Goal: Task Accomplishment & Management: Complete application form

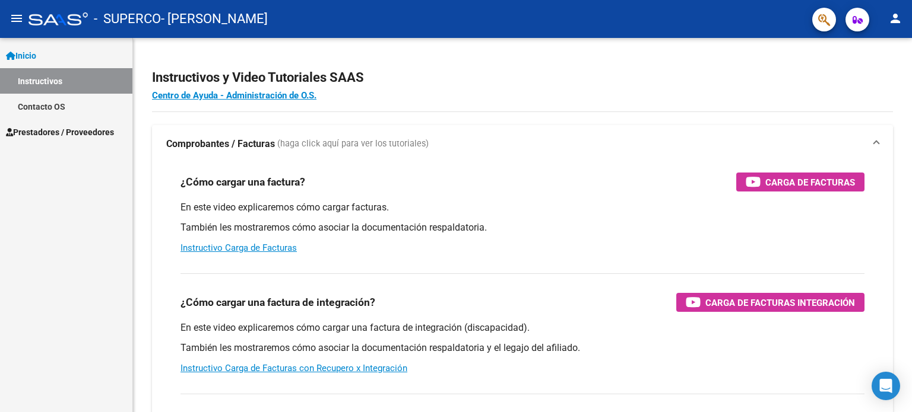
click at [84, 135] on span "Prestadores / Proveedores" at bounding box center [60, 132] width 108 height 13
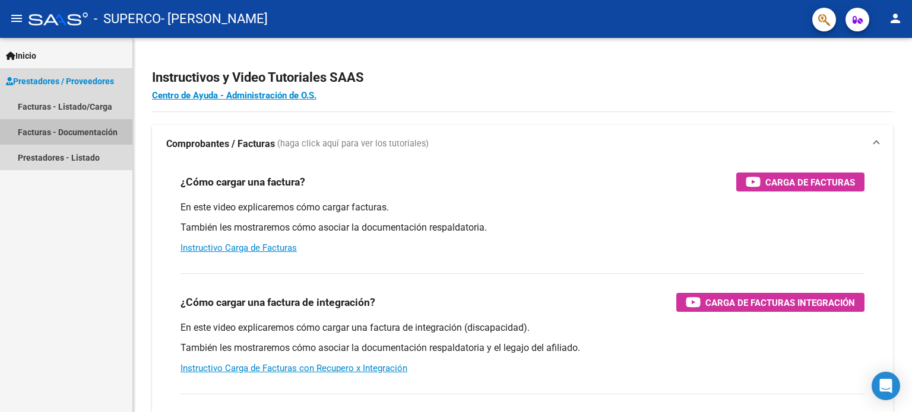
click at [87, 126] on link "Facturas - Documentación" at bounding box center [66, 132] width 132 height 26
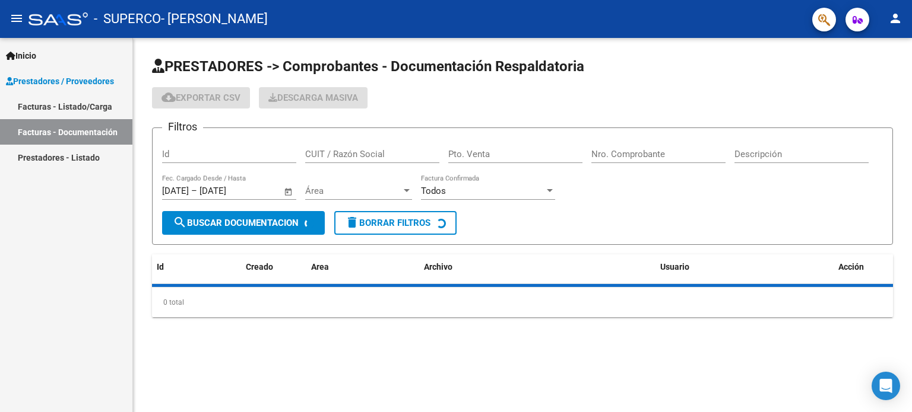
click at [85, 111] on link "Facturas - Listado/Carga" at bounding box center [66, 107] width 132 height 26
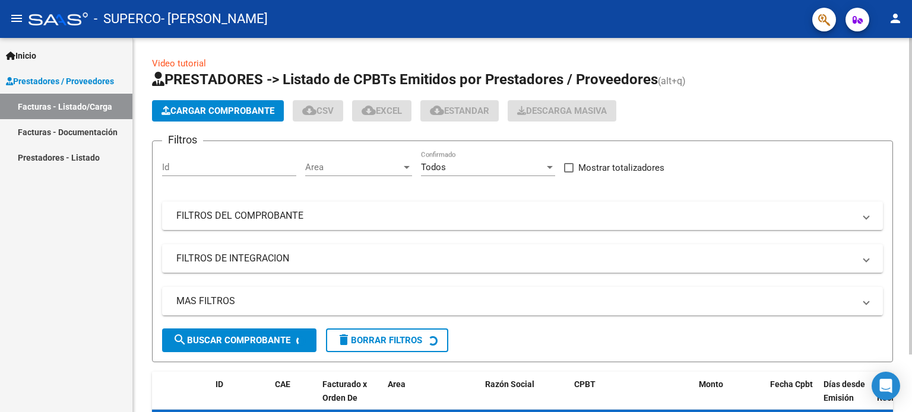
click at [215, 111] on span "Cargar Comprobante" at bounding box center [217, 111] width 113 height 11
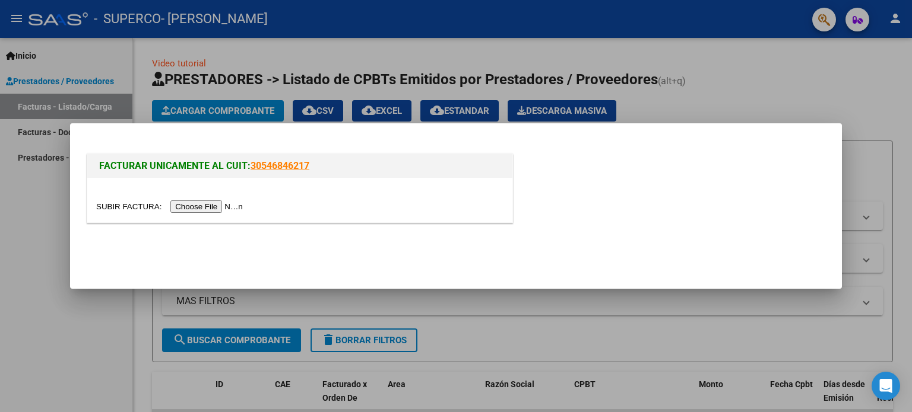
click at [218, 206] on input "file" at bounding box center [171, 207] width 150 height 12
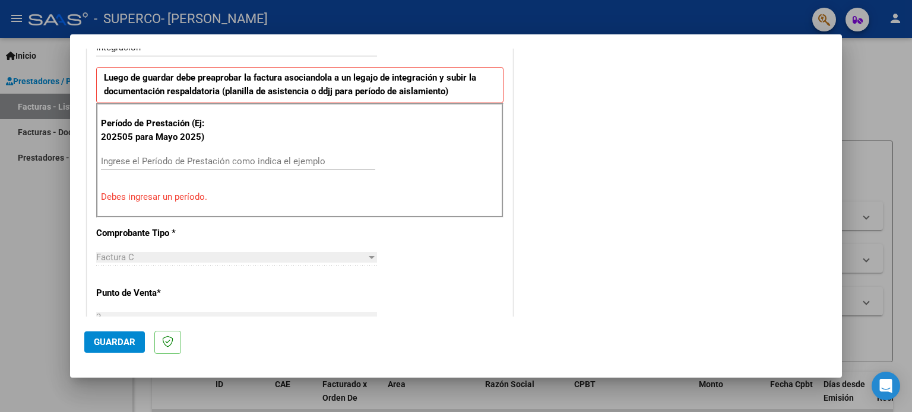
scroll to position [354, 0]
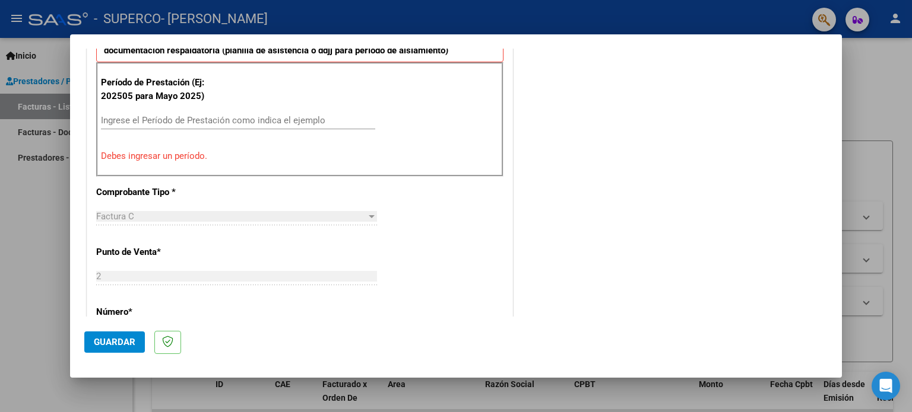
click at [280, 120] on input "Ingrese el Período de Prestación como indica el ejemplo" at bounding box center [238, 120] width 274 height 11
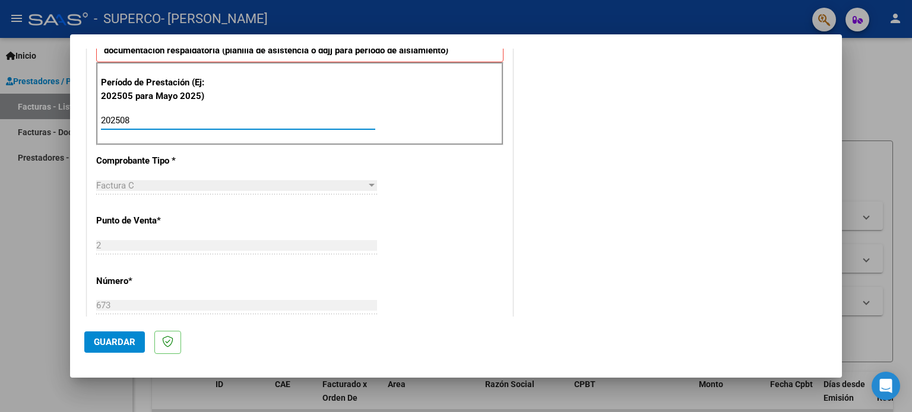
type input "202508"
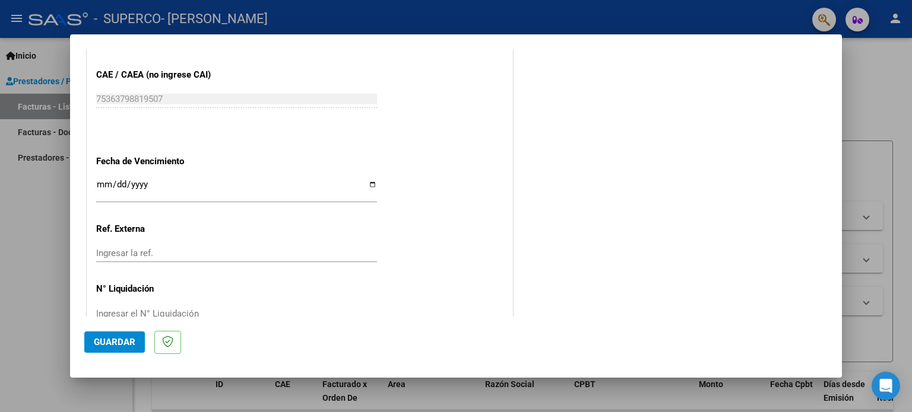
scroll to position [775, 0]
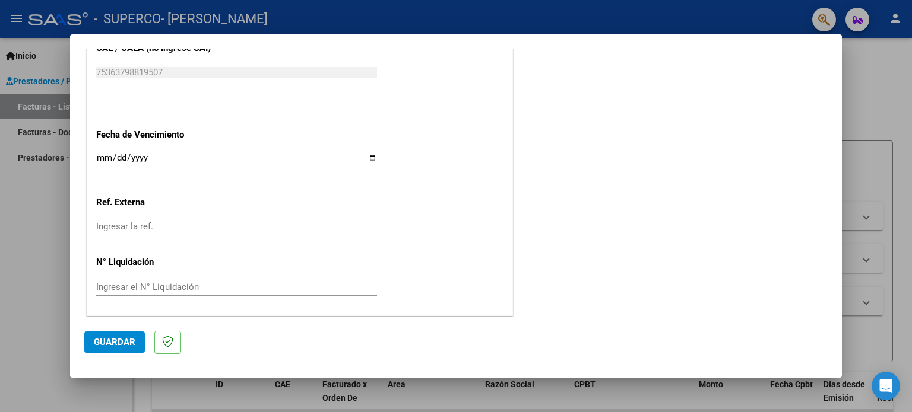
click at [98, 157] on input "Ingresar la fecha" at bounding box center [236, 162] width 281 height 19
click at [117, 157] on input "Ingresar la fecha" at bounding box center [236, 162] width 281 height 19
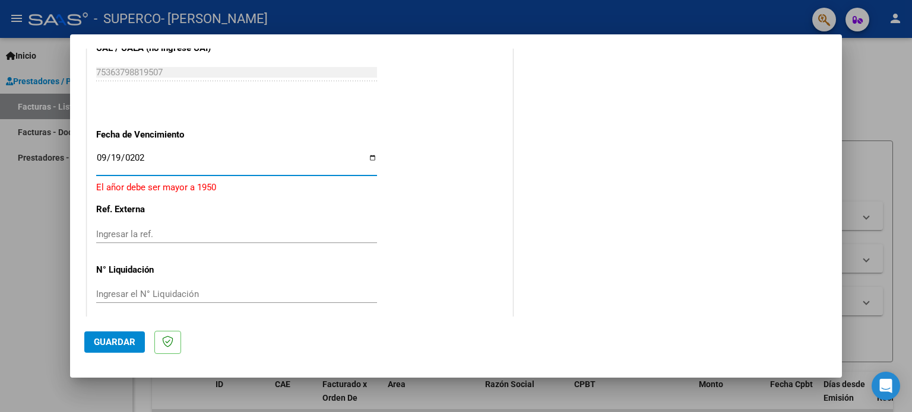
type input "[DATE]"
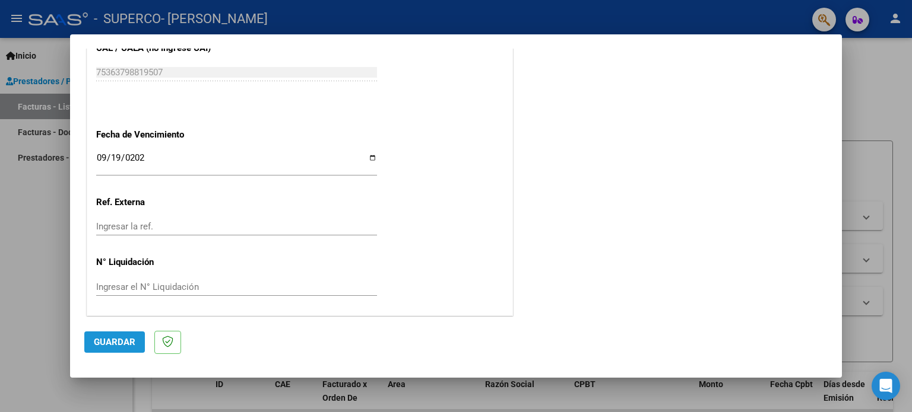
click at [106, 342] on span "Guardar" at bounding box center [115, 342] width 42 height 11
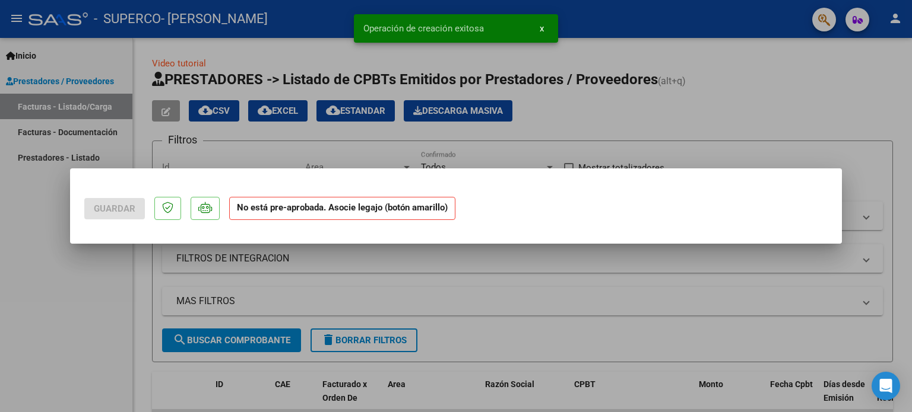
scroll to position [0, 0]
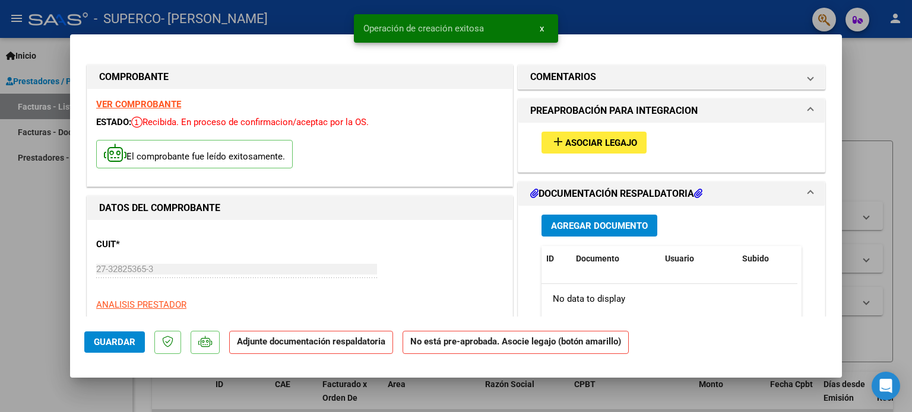
click at [579, 141] on span "Asociar Legajo" at bounding box center [601, 143] width 72 height 11
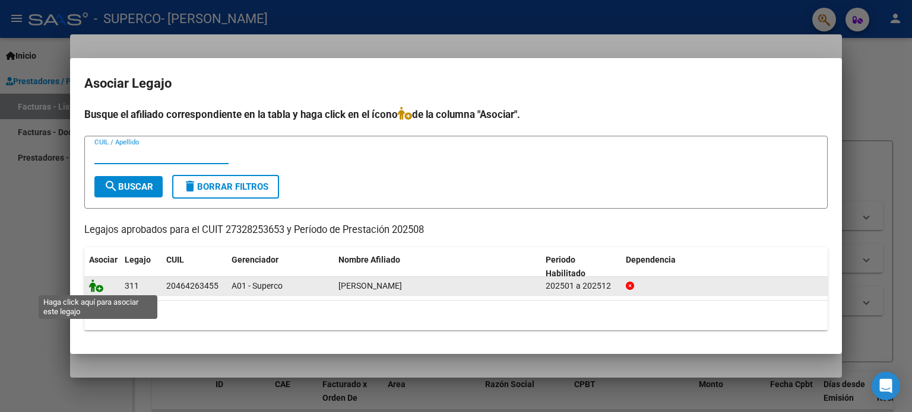
click at [97, 284] on icon at bounding box center [96, 286] width 14 height 13
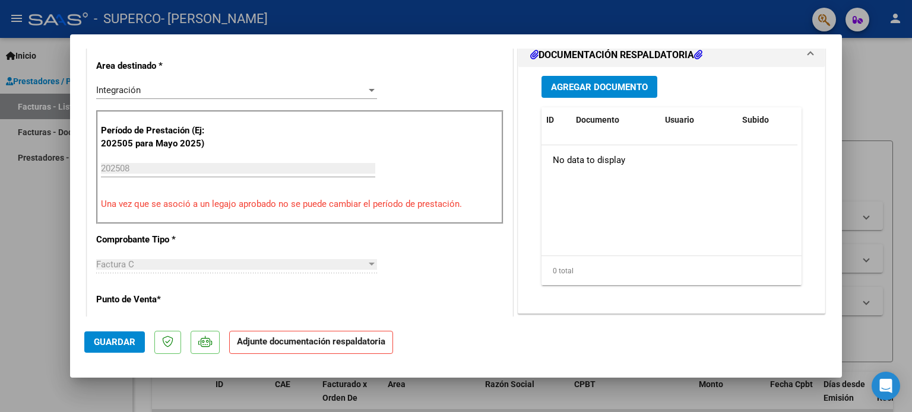
scroll to position [313, 0]
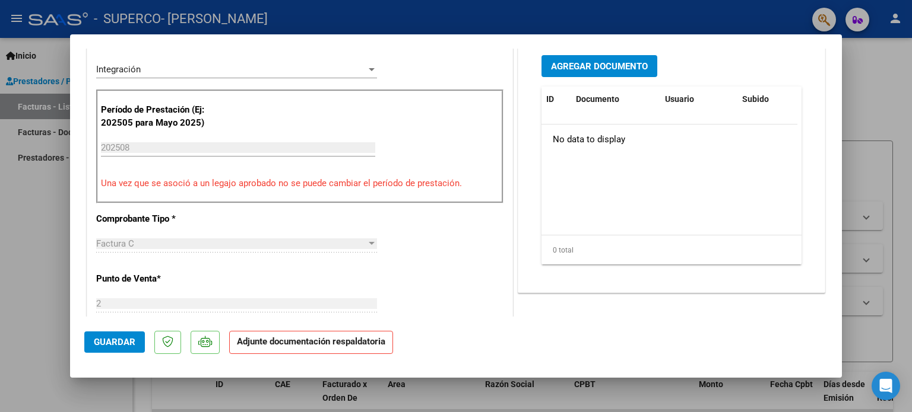
click at [611, 64] on span "Agregar Documento" at bounding box center [599, 66] width 97 height 11
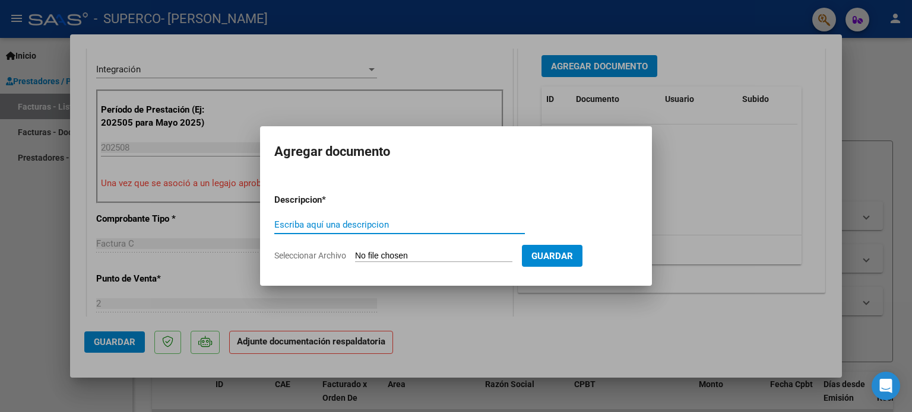
click at [377, 227] on input "Escriba aquí una descripcion" at bounding box center [399, 225] width 250 height 11
type input "factura"
click at [430, 256] on input "Seleccionar Archivo" at bounding box center [433, 256] width 157 height 11
type input "C:\fakepath\27328253653_011_00002_00000673.pdf"
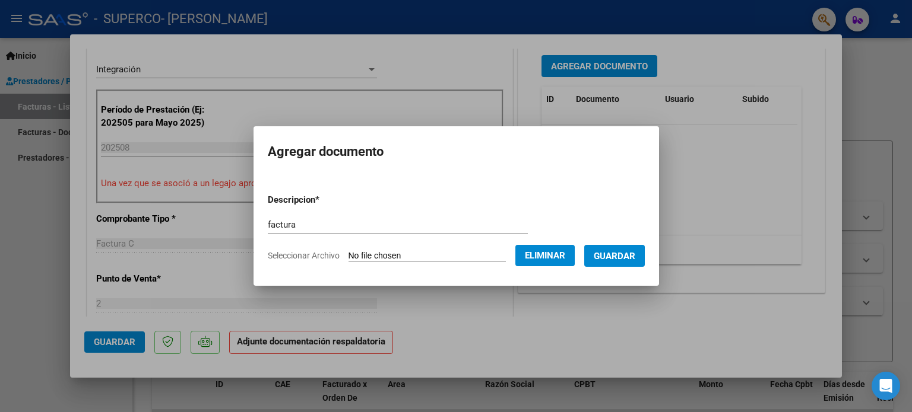
click at [620, 258] on span "Guardar" at bounding box center [615, 256] width 42 height 11
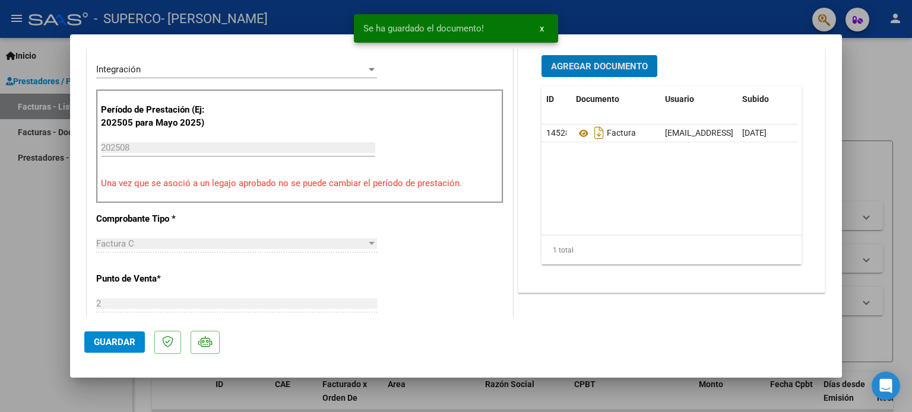
click at [620, 66] on span "Agregar Documento" at bounding box center [599, 66] width 97 height 11
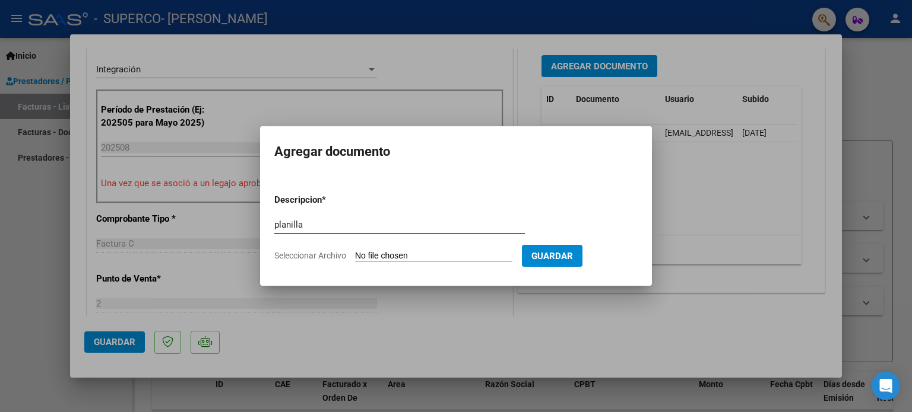
type input "planilla"
click at [415, 256] on input "Seleccionar Archivo" at bounding box center [433, 256] width 157 height 11
type input "C:\fakepath\[GEOGRAPHIC_DATA][PERSON_NAME] _2.pdf"
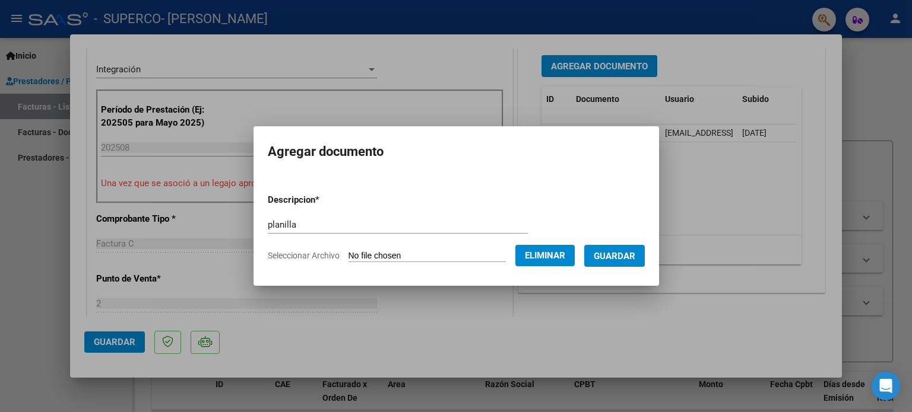
click at [626, 256] on span "Guardar" at bounding box center [615, 256] width 42 height 11
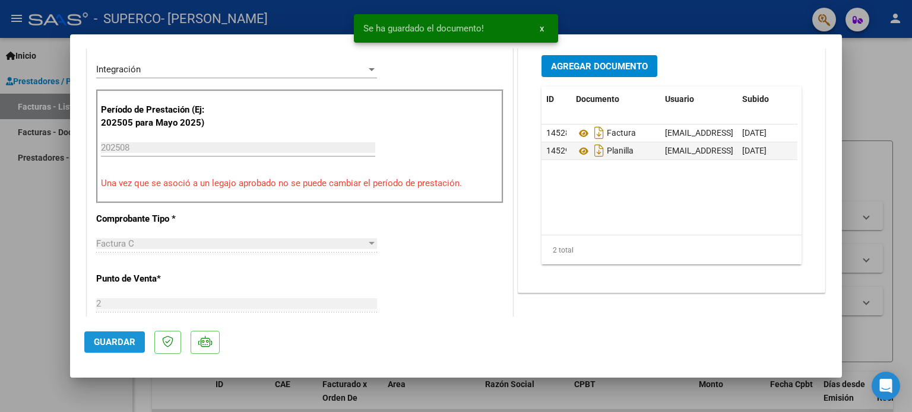
click at [116, 339] on span "Guardar" at bounding box center [115, 342] width 42 height 11
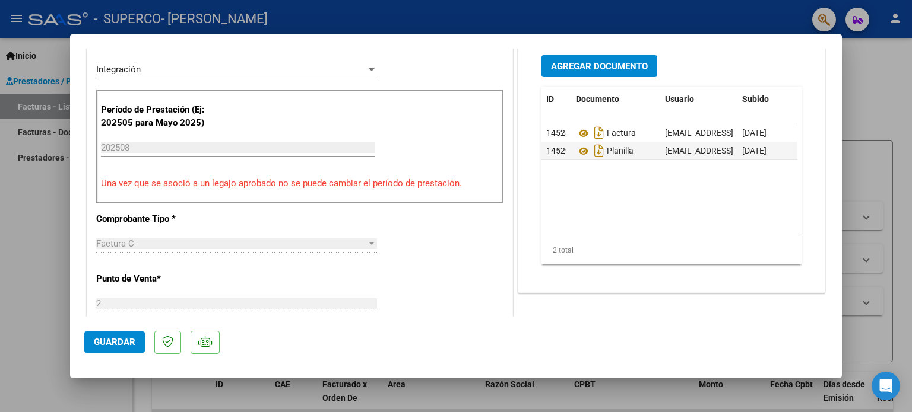
click at [870, 96] on div at bounding box center [456, 206] width 912 height 412
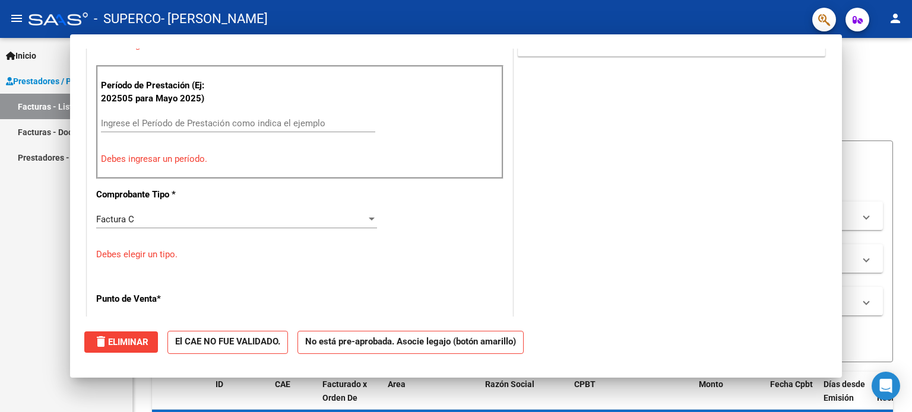
scroll to position [0, 0]
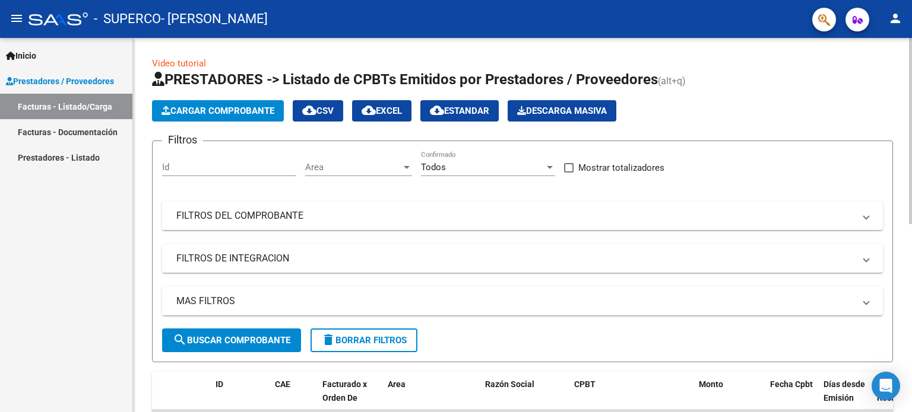
drag, startPoint x: 907, startPoint y: 118, endPoint x: 909, endPoint y: 192, distance: 74.2
click at [909, 192] on div "Video tutorial PRESTADORES -> Listado de CPBTs Emitidos por Prestadores / Prove…" at bounding box center [524, 411] width 782 height 746
click at [786, 80] on h1 "PRESTADORES -> Listado de CPBTs Emitidos por Prestadores / Proveedores (alt+q)" at bounding box center [522, 80] width 741 height 21
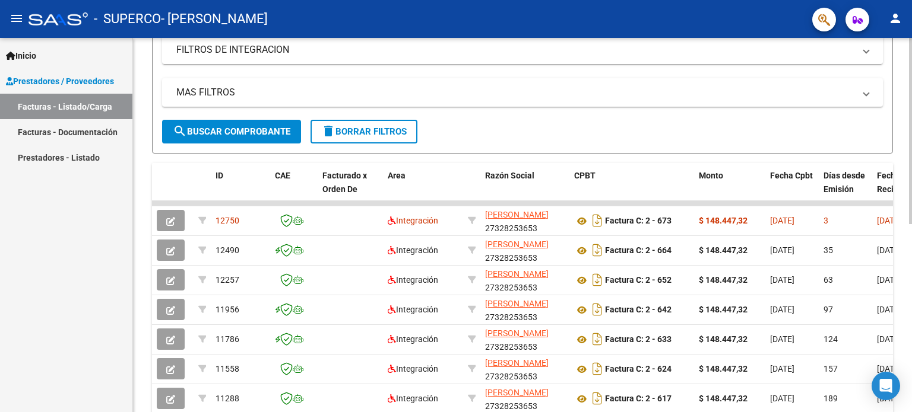
scroll to position [214, 0]
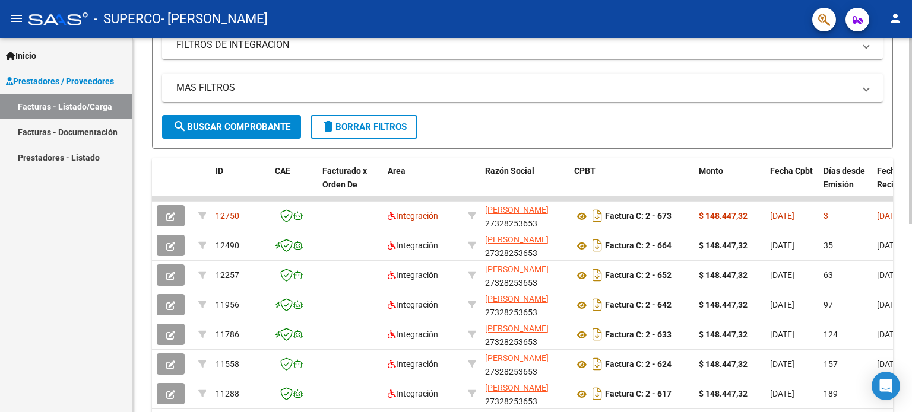
click at [911, 245] on div at bounding box center [910, 240] width 3 height 186
drag, startPoint x: 788, startPoint y: 193, endPoint x: 830, endPoint y: 188, distance: 43.1
click at [832, 192] on datatable-header-cell "Días desde Emisión" at bounding box center [844, 184] width 53 height 52
drag, startPoint x: 837, startPoint y: 196, endPoint x: 881, endPoint y: 195, distance: 44.0
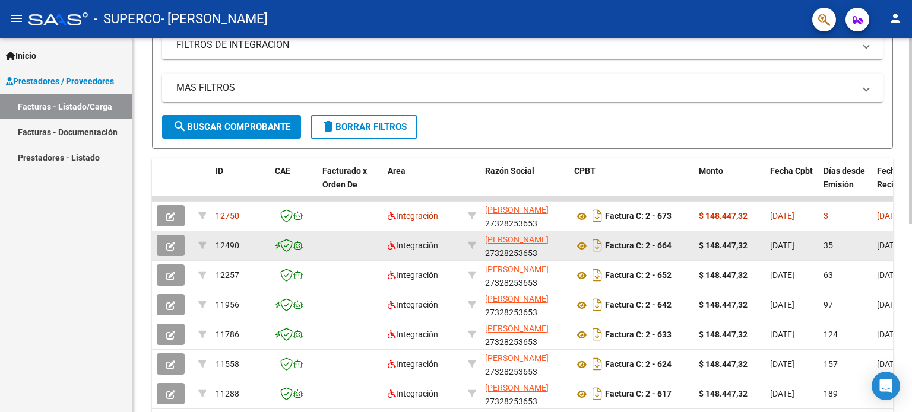
click at [846, 248] on div "35" at bounding box center [845, 246] width 44 height 14
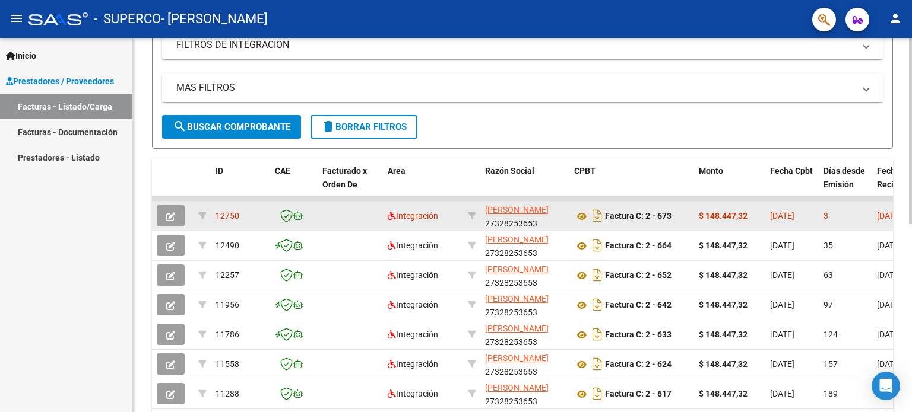
drag, startPoint x: 261, startPoint y: 196, endPoint x: 577, endPoint y: 205, distance: 316.5
click at [577, 205] on datatable-scroller "12750 Integración [PERSON_NAME] 27328253653 Factura C: 2 - 673 $ 148.447,32 [DA…" at bounding box center [522, 347] width 741 height 302
